Goal: Information Seeking & Learning: Learn about a topic

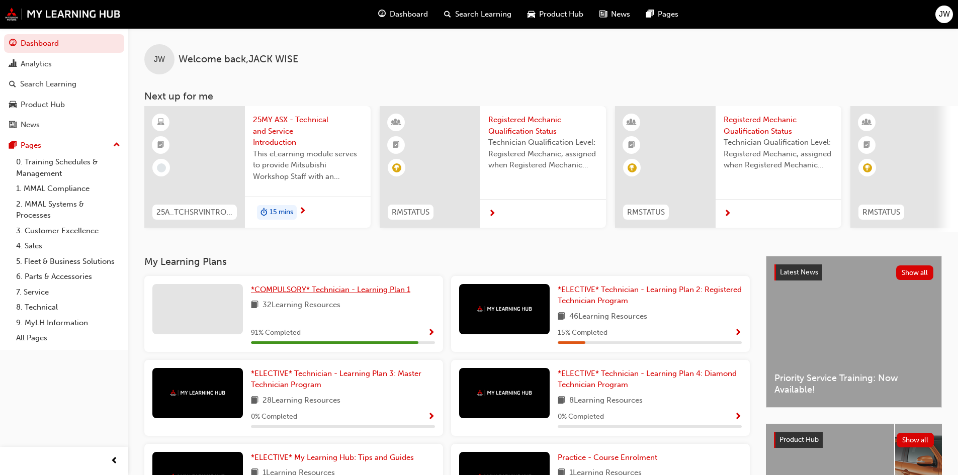
click at [326, 294] on span "*COMPULSORY* Technician - Learning Plan 1" at bounding box center [330, 289] width 159 height 9
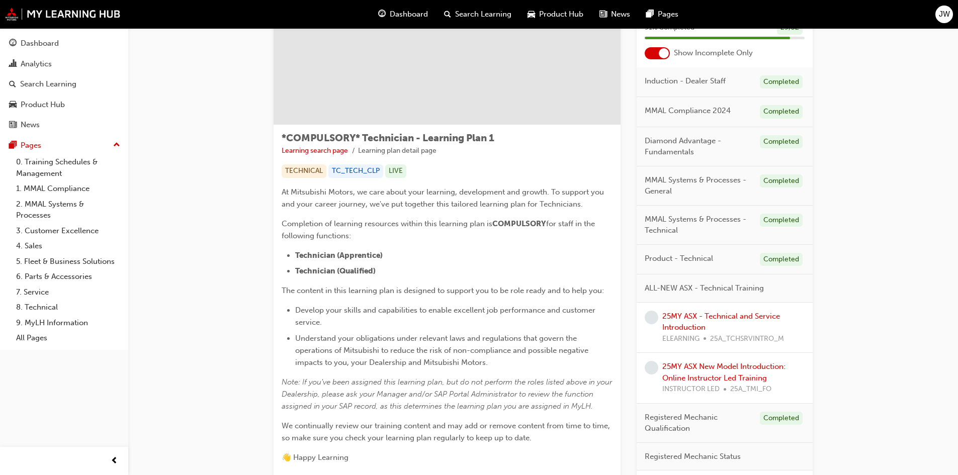
scroll to position [76, 0]
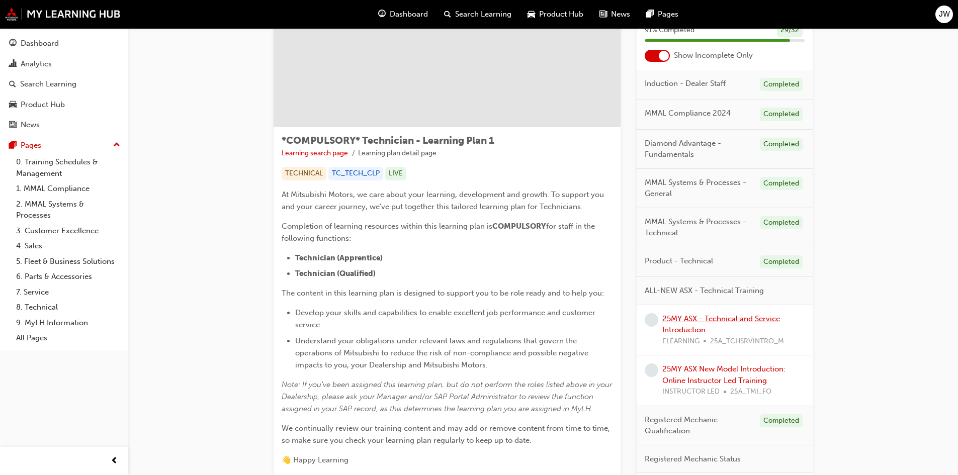
click at [716, 319] on link "25MY ASX - Technical and Service Introduction" at bounding box center [721, 324] width 118 height 21
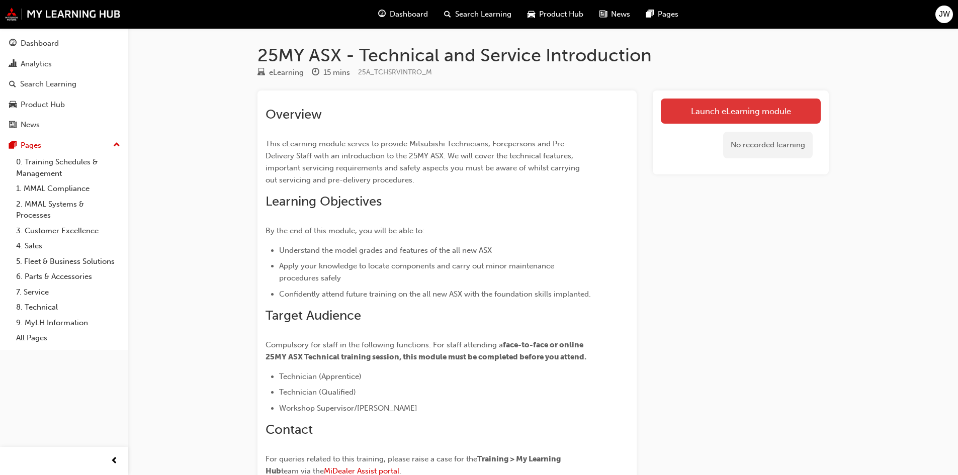
click at [742, 110] on link "Launch eLearning module" at bounding box center [741, 111] width 160 height 25
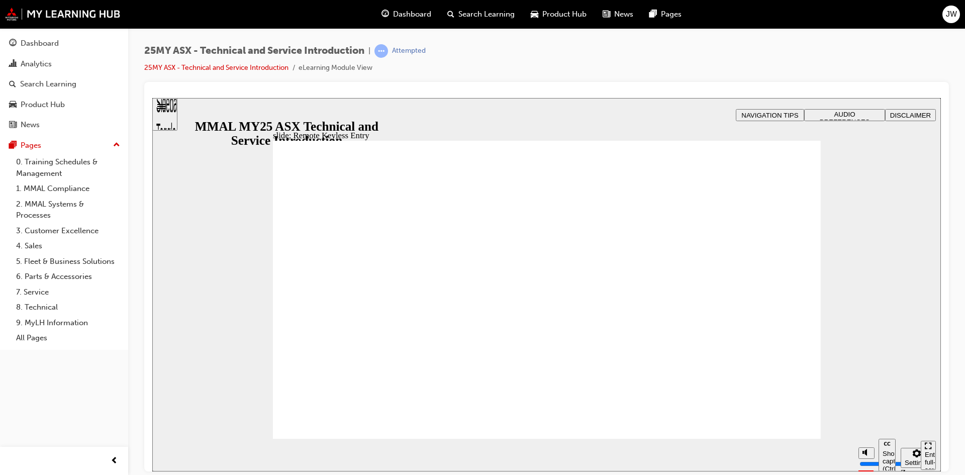
type input "21"
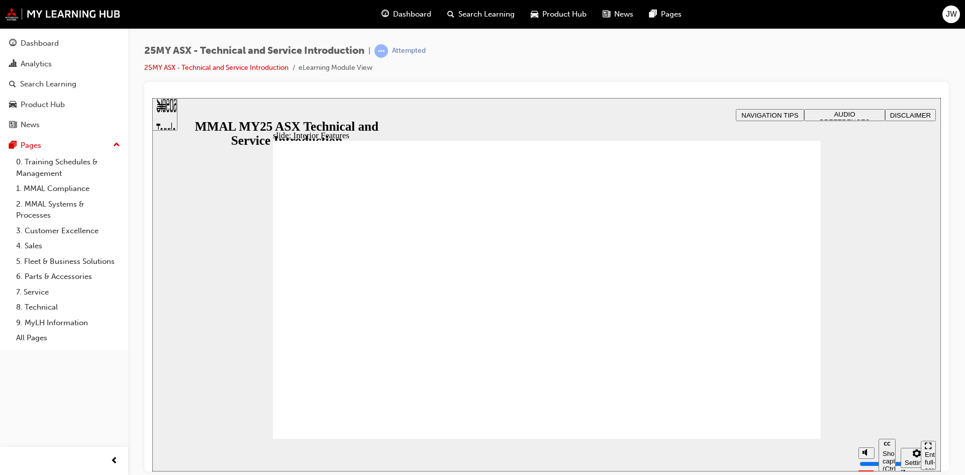
type input "17"
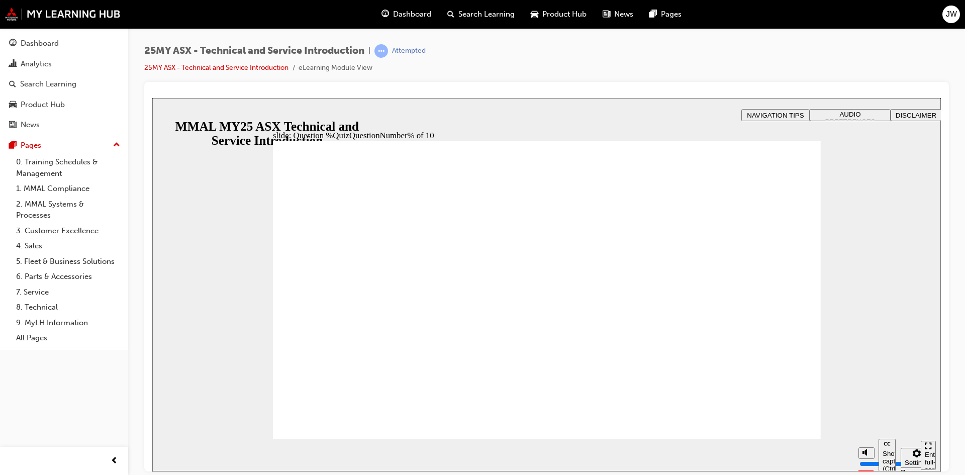
radio input "true"
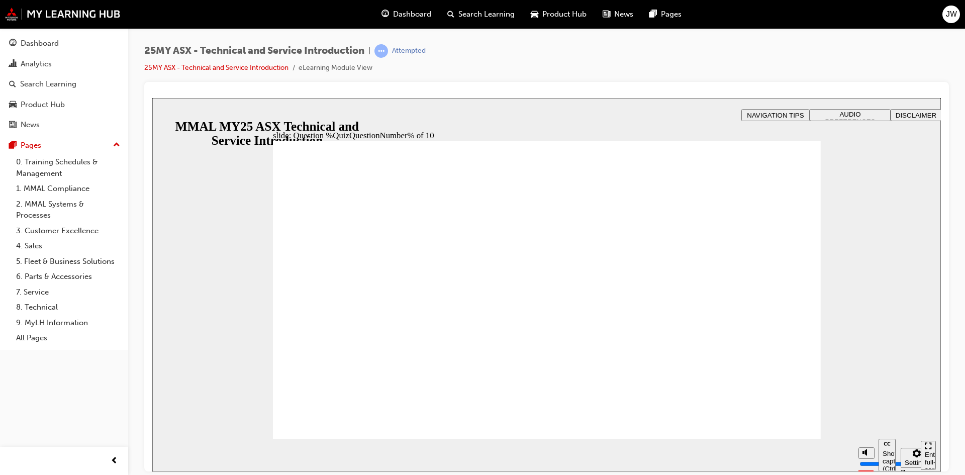
radio input "true"
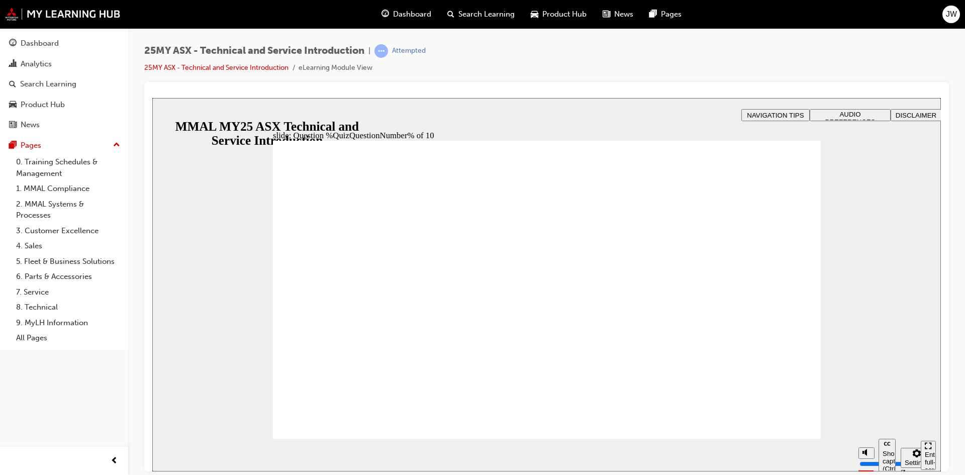
radio input "true"
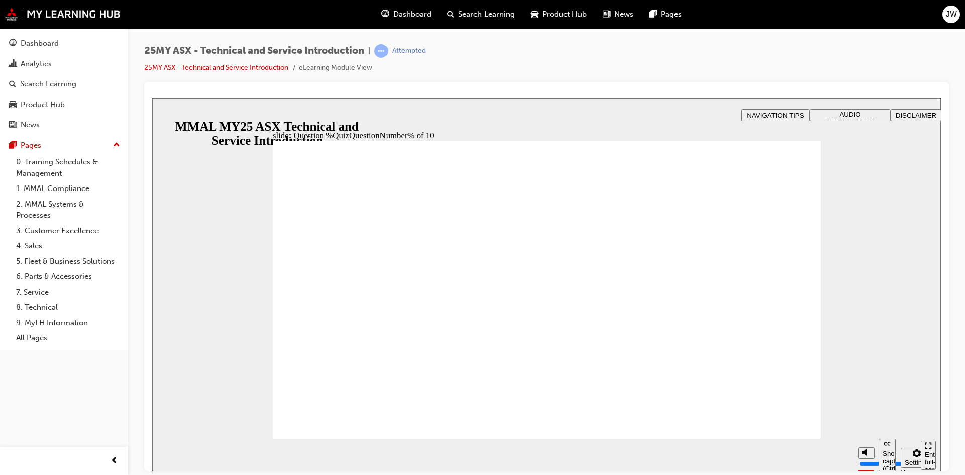
radio input "true"
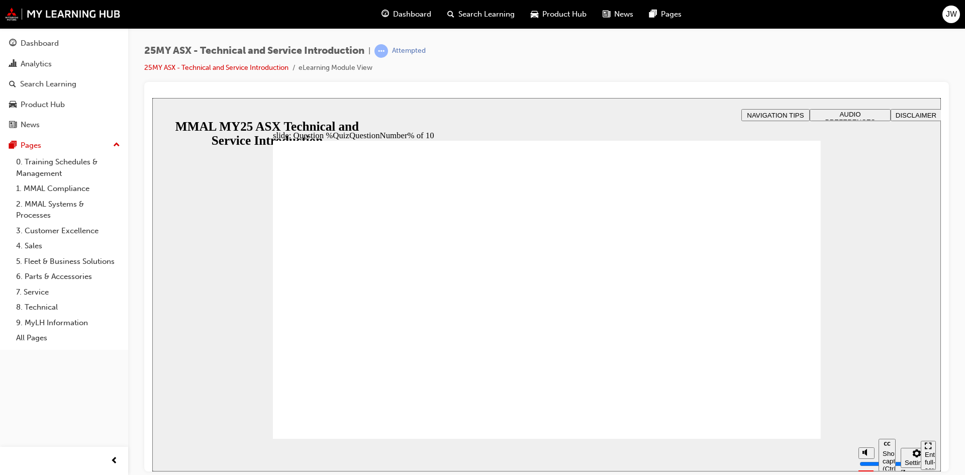
radio input "true"
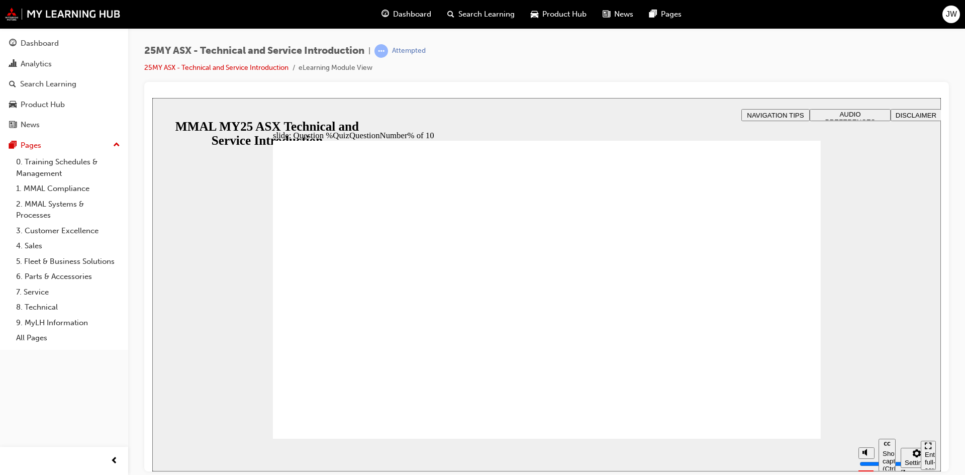
radio input "true"
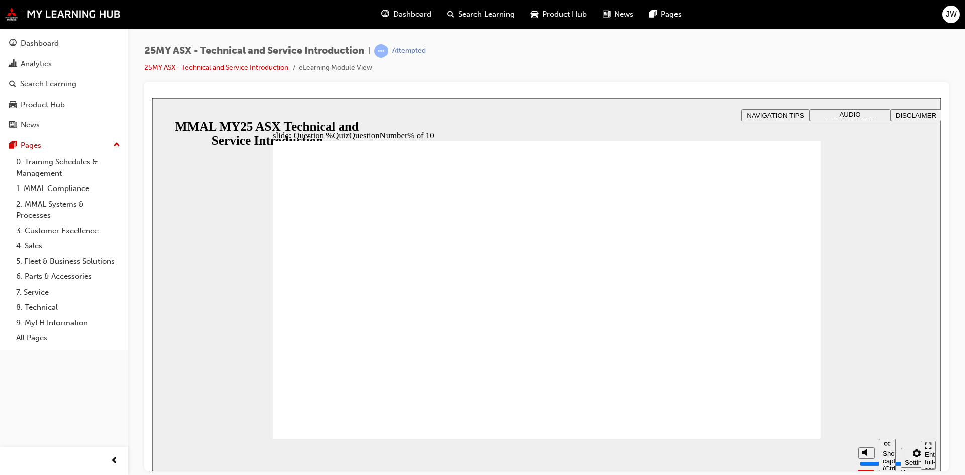
radio input "true"
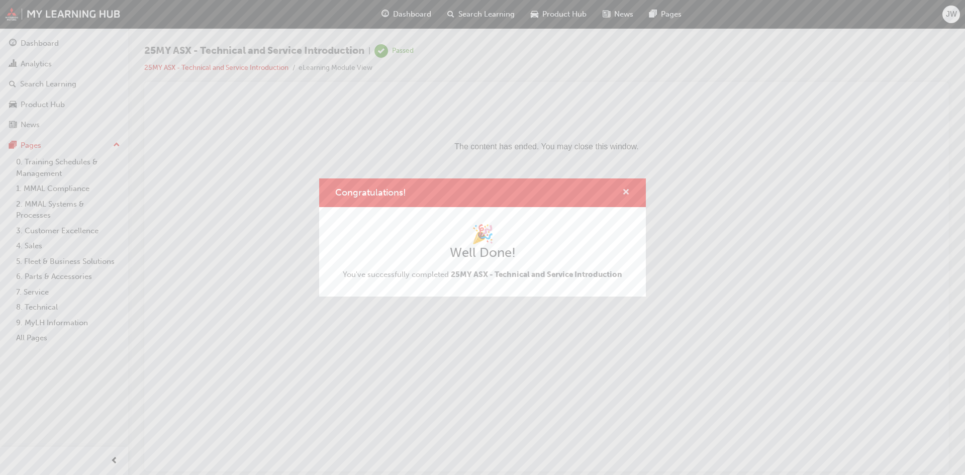
click at [627, 190] on span "cross-icon" at bounding box center [626, 193] width 8 height 9
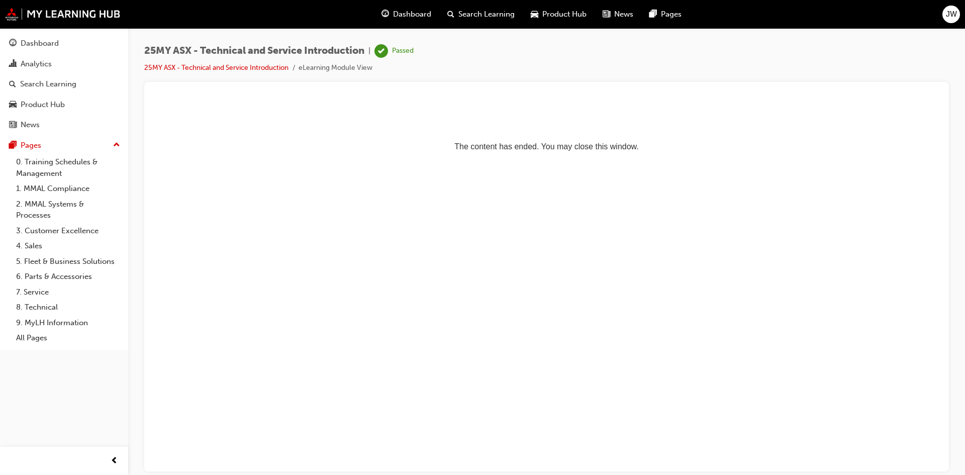
click at [405, 11] on span "Dashboard" at bounding box center [412, 15] width 38 height 12
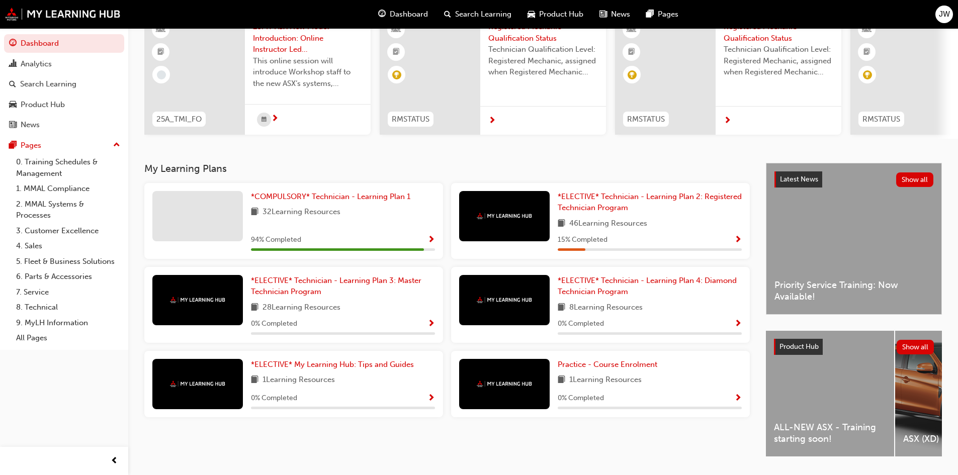
scroll to position [75, 0]
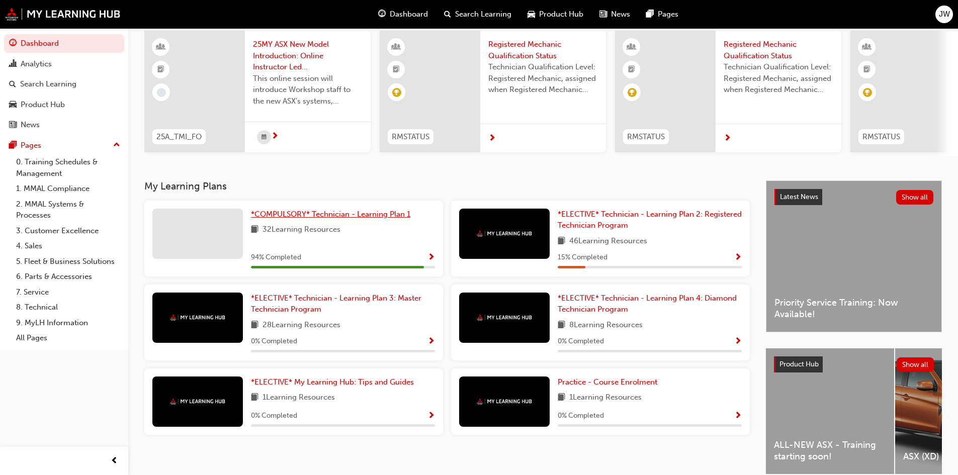
click at [346, 220] on link "*COMPULSORY* Technician - Learning Plan 1" at bounding box center [332, 215] width 163 height 12
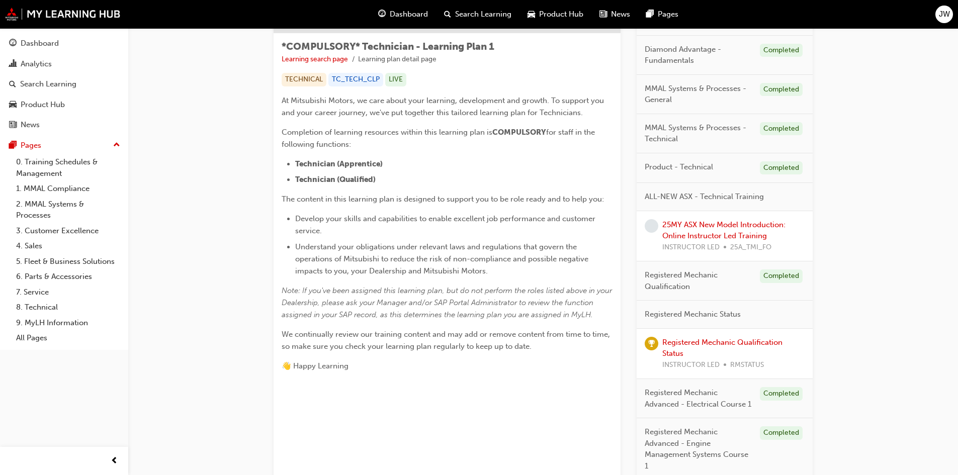
scroll to position [126, 0]
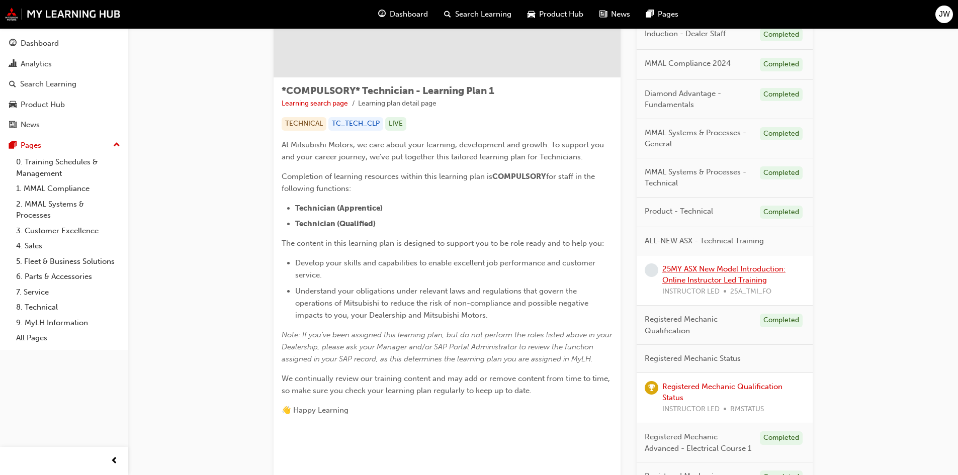
click at [749, 269] on link "25MY ASX New Model Introduction: Online Instructor Led Training" at bounding box center [723, 274] width 123 height 21
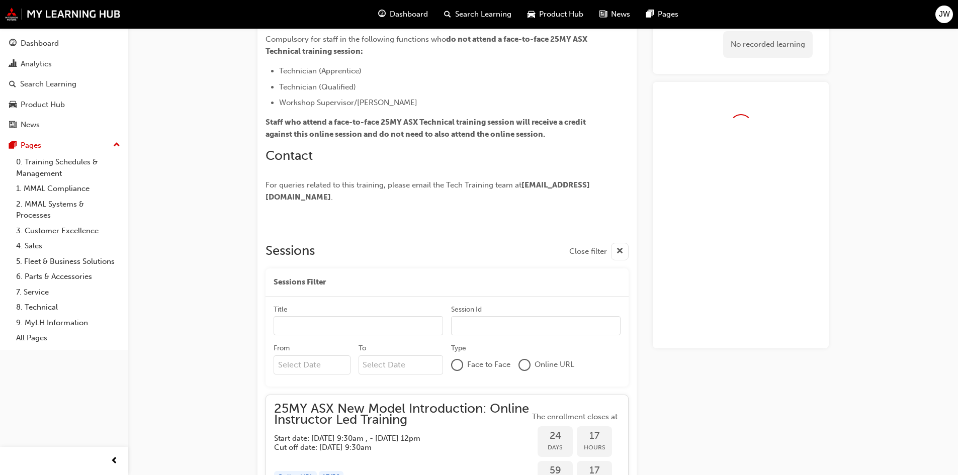
scroll to position [299, 0]
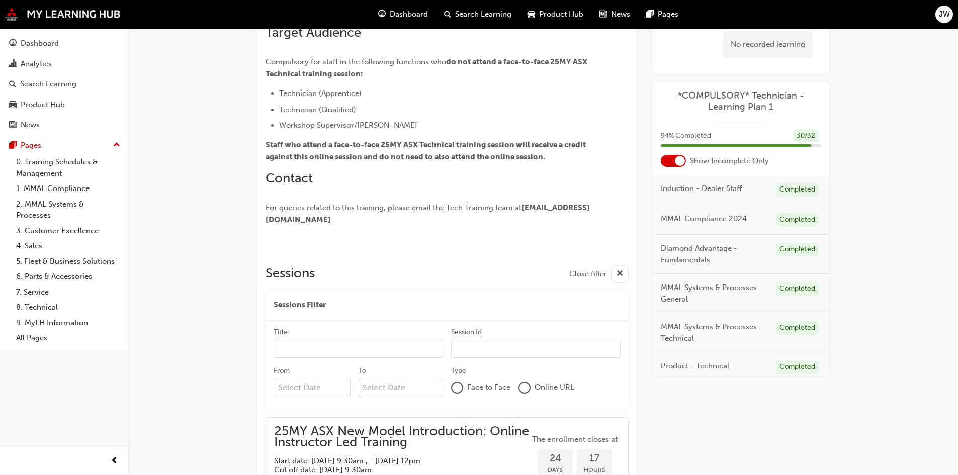
click at [412, 7] on div "Dashboard" at bounding box center [403, 14] width 66 height 21
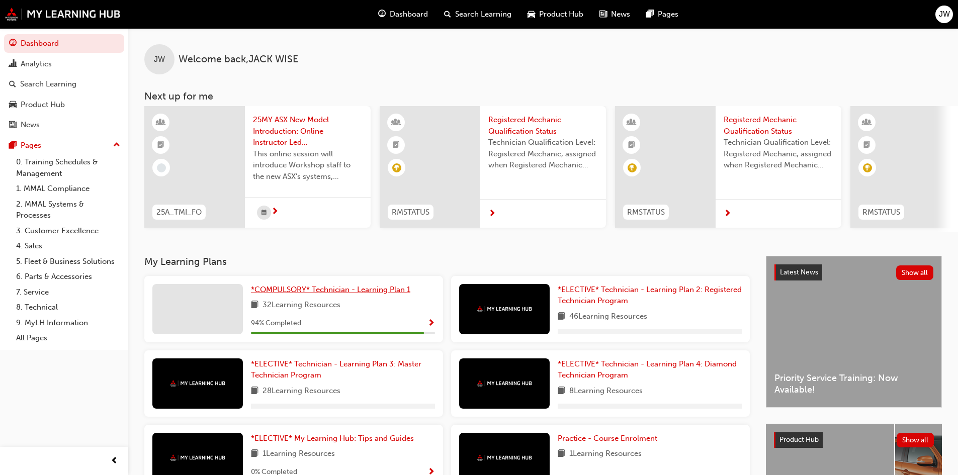
click at [328, 291] on span "*COMPULSORY* Technician - Learning Plan 1" at bounding box center [330, 289] width 159 height 9
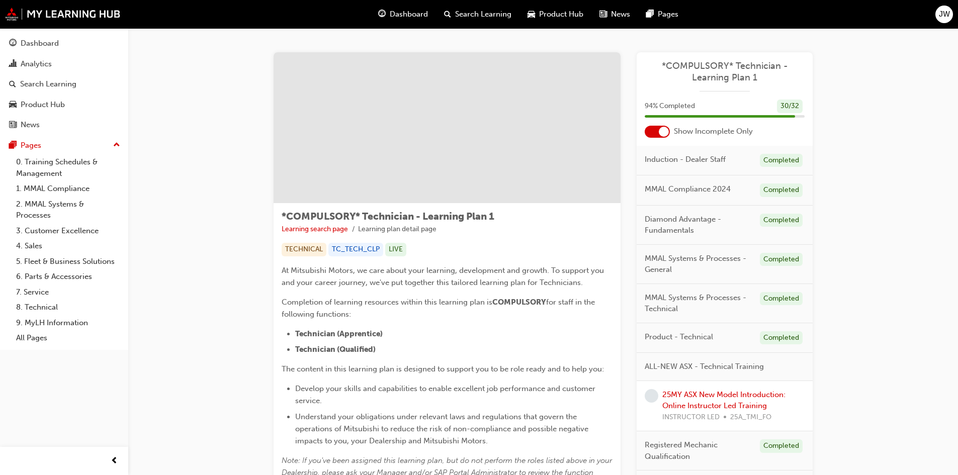
click at [418, 12] on span "Dashboard" at bounding box center [409, 15] width 38 height 12
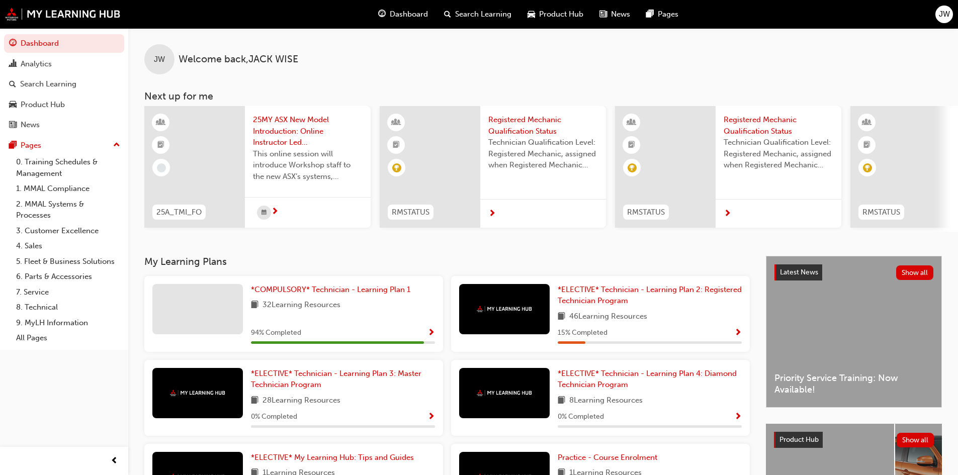
click at [430, 334] on span "Show Progress" at bounding box center [431, 333] width 8 height 9
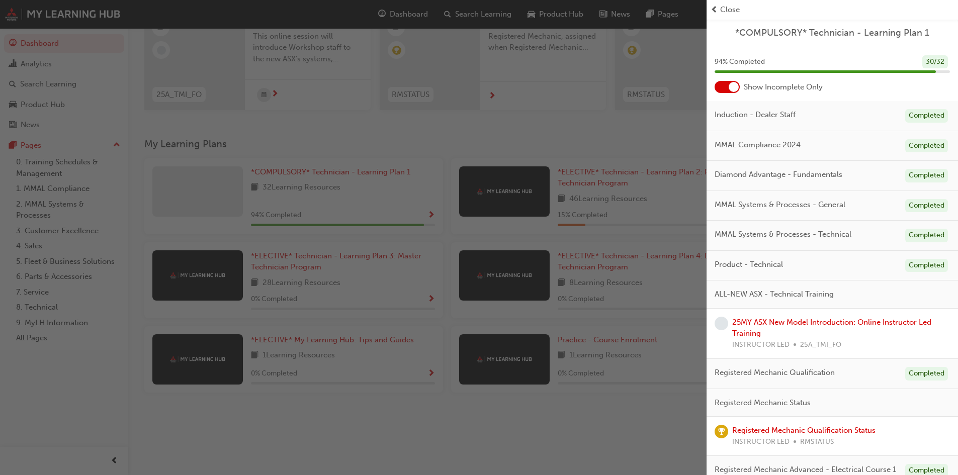
click at [732, 81] on div at bounding box center [727, 87] width 25 height 12
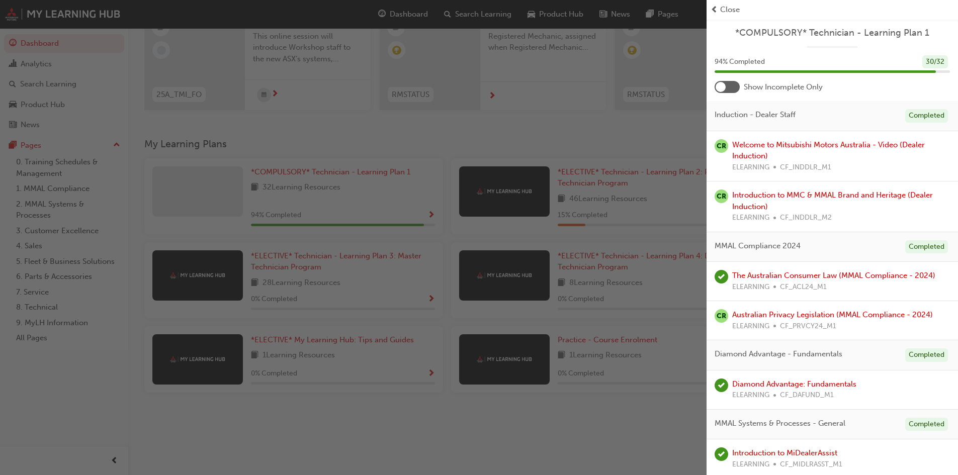
click at [731, 86] on div at bounding box center [727, 87] width 25 height 12
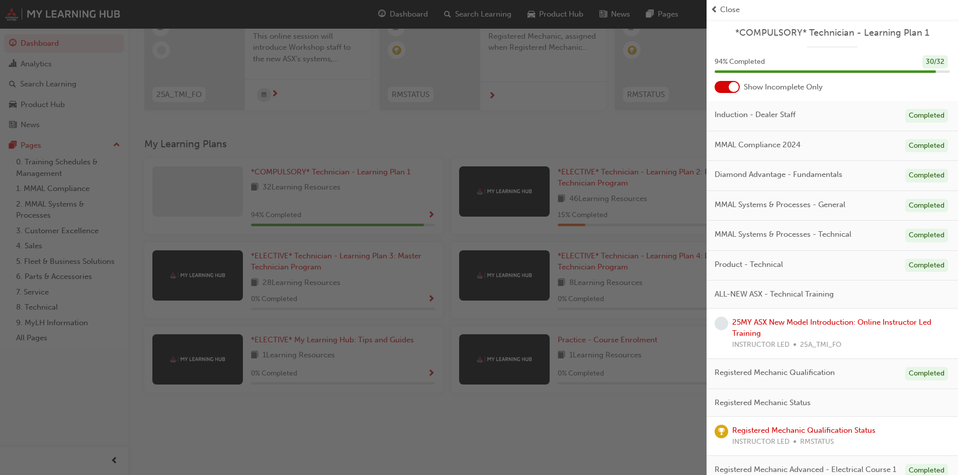
click at [733, 91] on div at bounding box center [734, 87] width 10 height 10
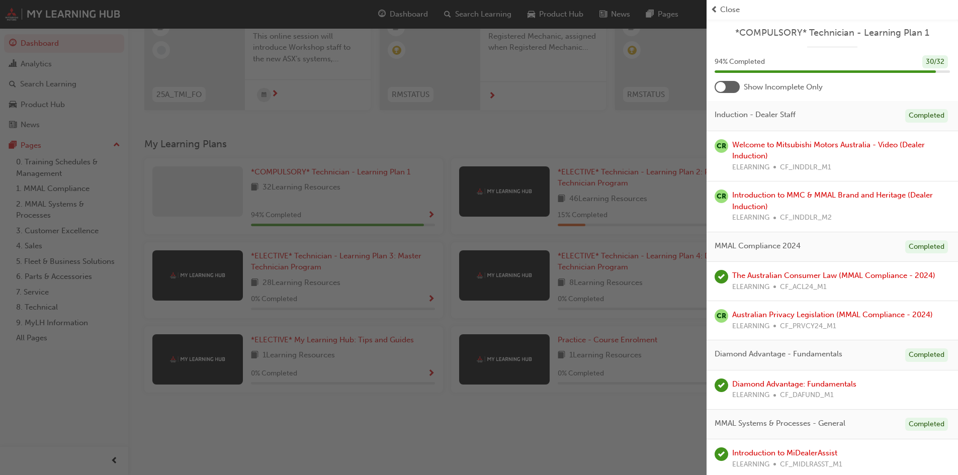
click at [726, 88] on div at bounding box center [727, 87] width 25 height 12
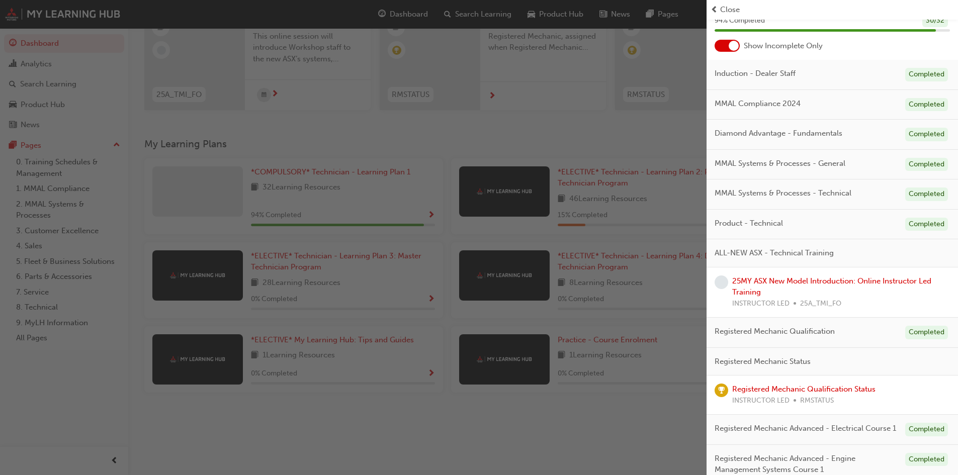
scroll to position [129, 0]
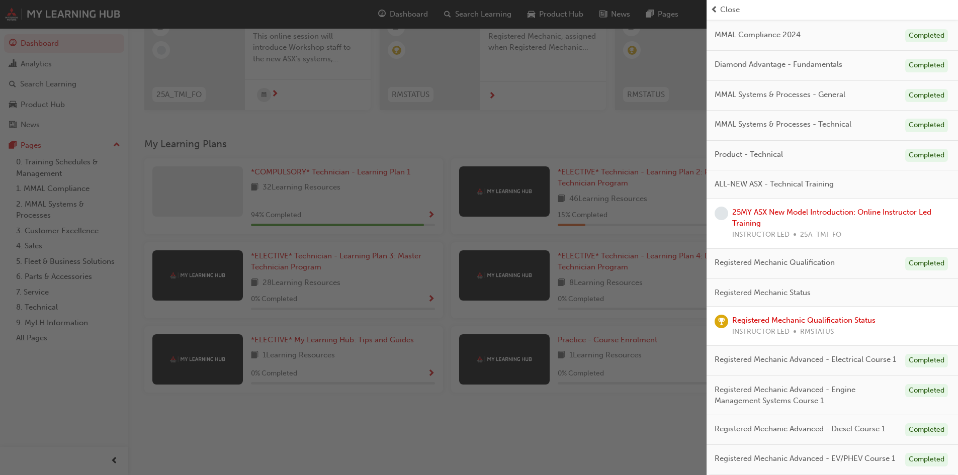
click at [669, 452] on div "button" at bounding box center [353, 237] width 706 height 475
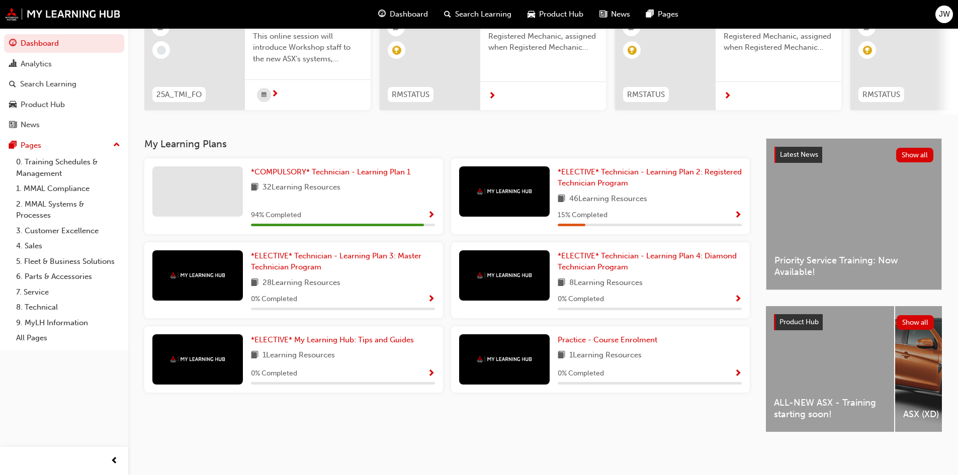
click at [949, 17] on span "JW" at bounding box center [944, 15] width 11 height 12
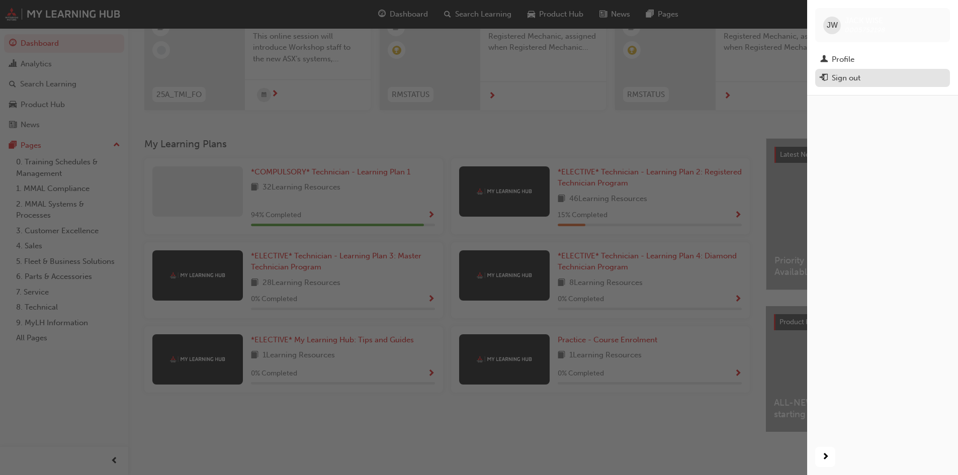
click at [839, 79] on div "Sign out" at bounding box center [846, 78] width 29 height 12
